Goal: Complete application form

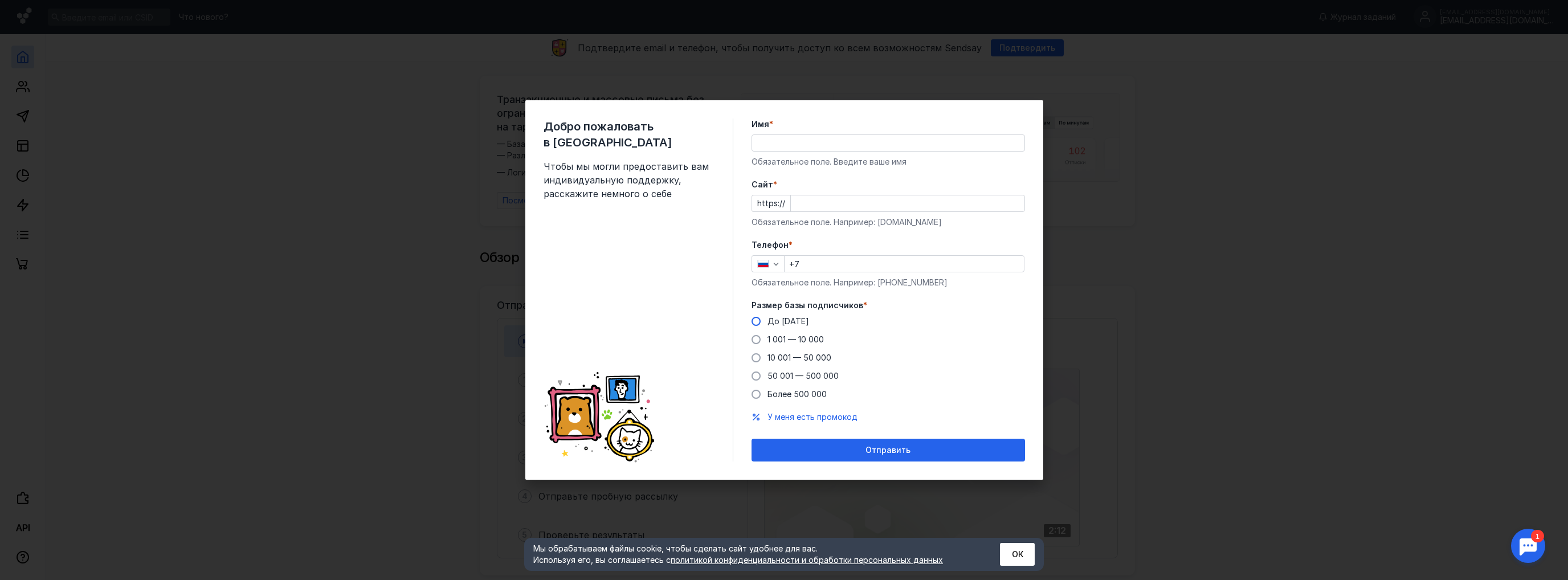
click at [789, 316] on span "До [DATE]" at bounding box center [788, 321] width 42 height 10
click at [0, 0] on input "До [DATE]" at bounding box center [0, 0] width 0 height 0
click at [800, 140] on input "Имя *" at bounding box center [888, 142] width 272 height 16
type input "[PERSON_NAME]"
type input "[DOMAIN_NAME]"
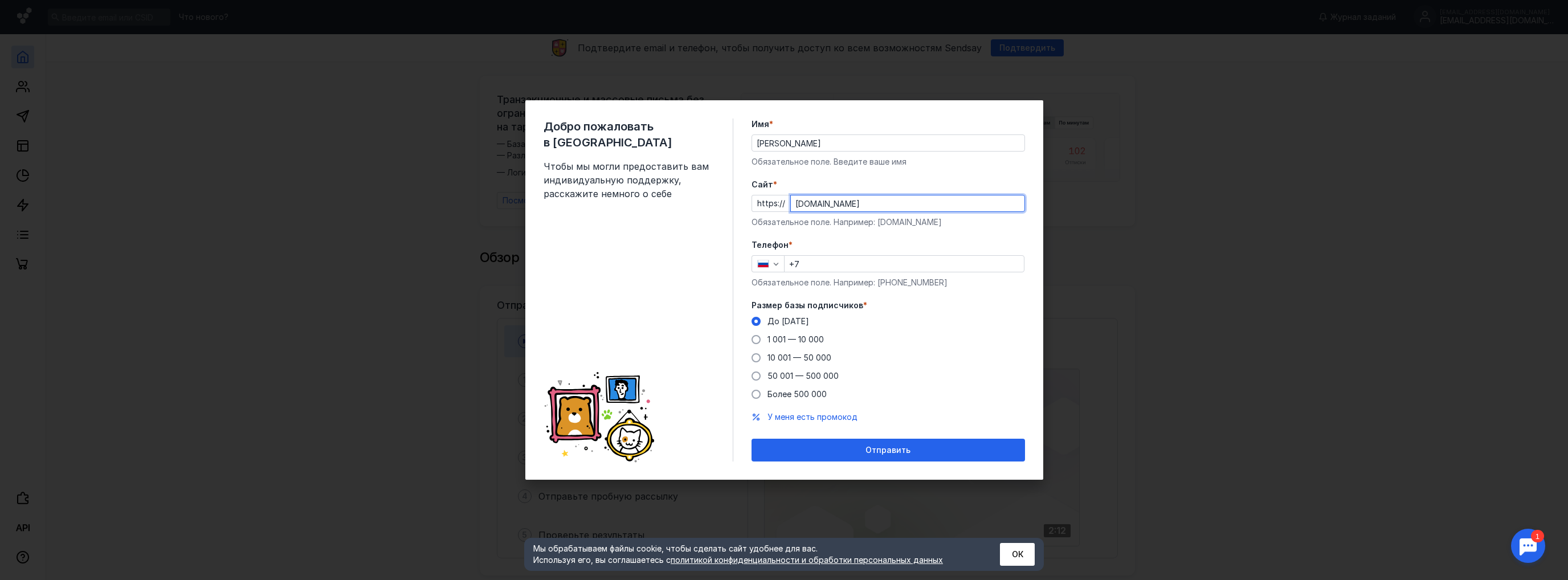
click at [831, 265] on input "+7" at bounding box center [904, 263] width 239 height 16
type input "[PHONE_NUMBER]"
click at [751, 438] on button "Отправить" at bounding box center [888, 449] width 274 height 22
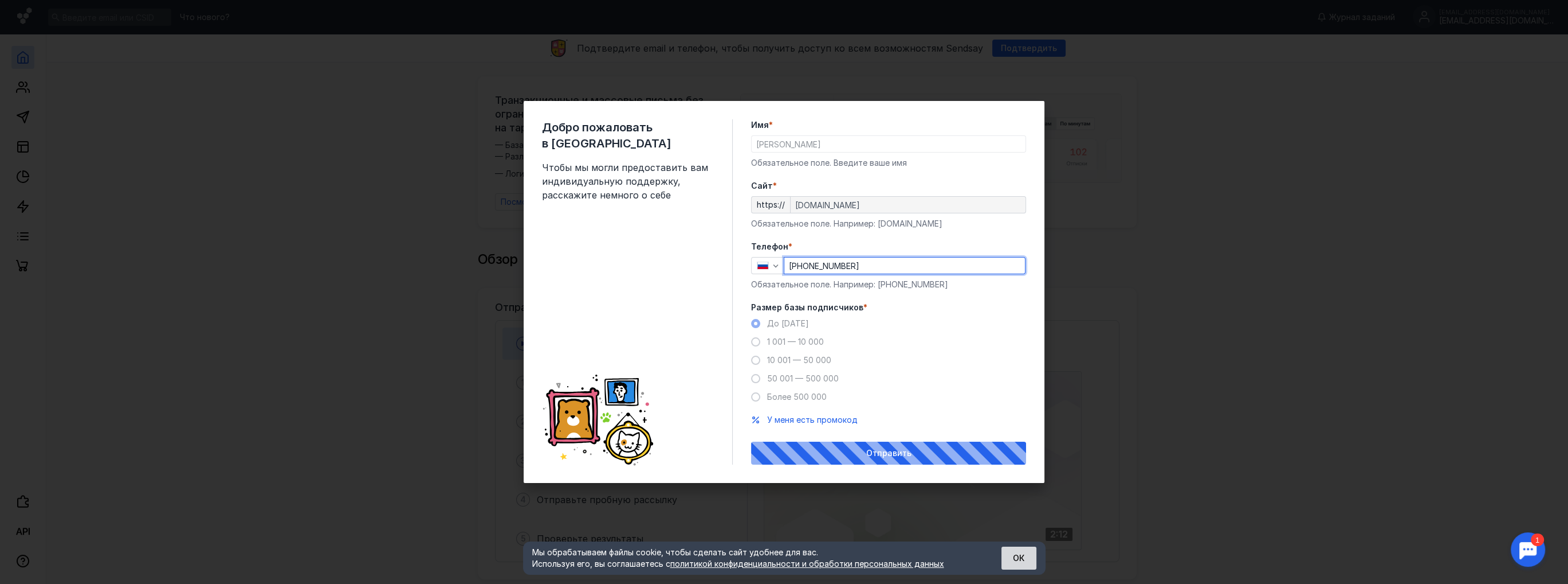
click at [1020, 563] on button "ОК" at bounding box center [1019, 557] width 35 height 23
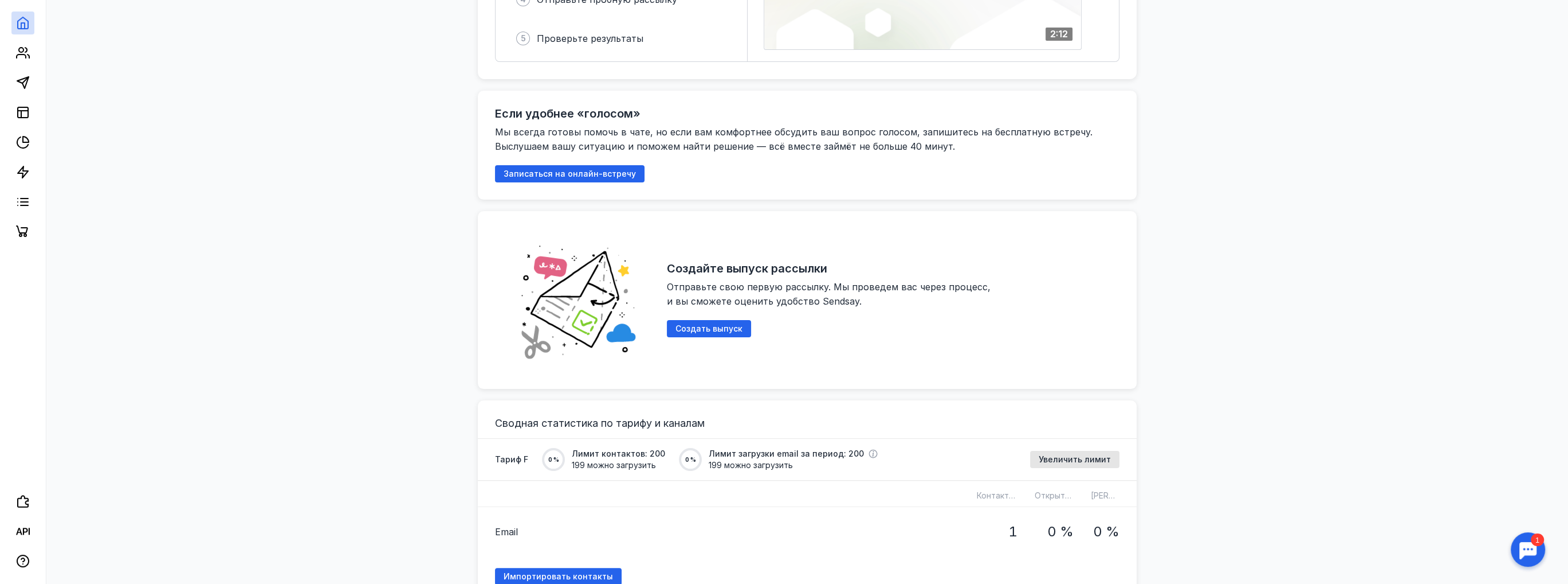
scroll to position [355, 0]
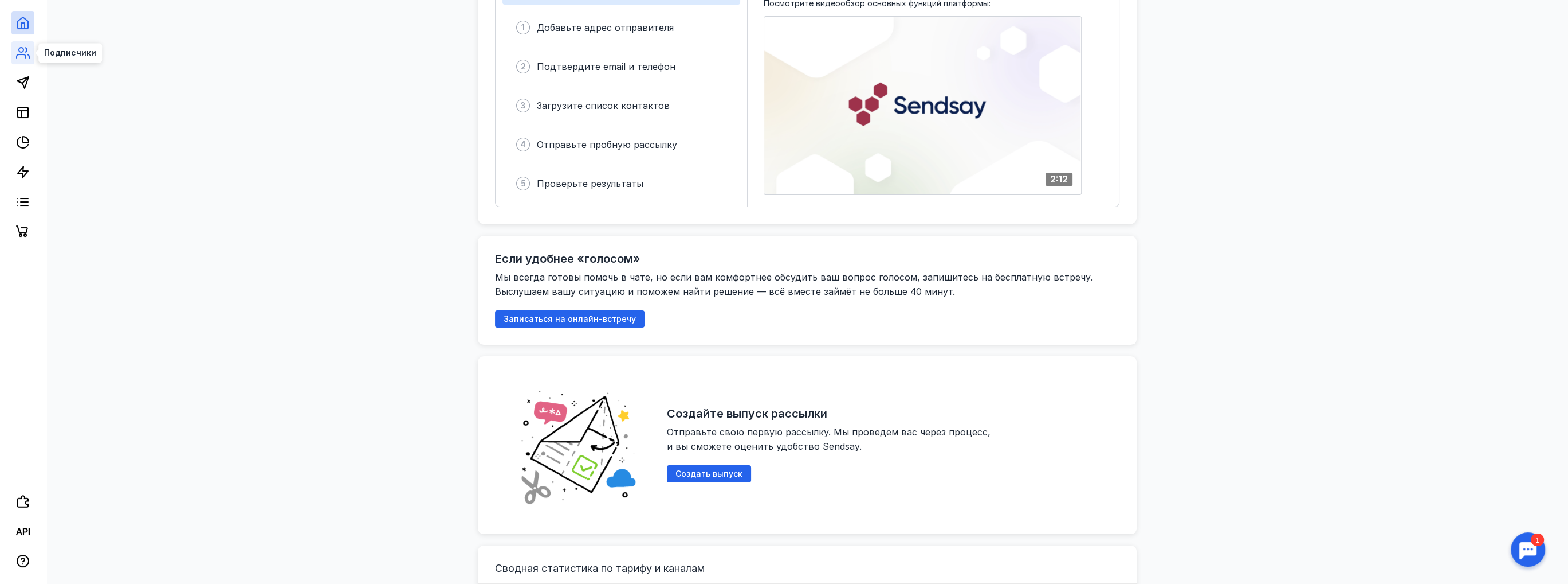
click at [27, 47] on icon at bounding box center [23, 53] width 14 height 14
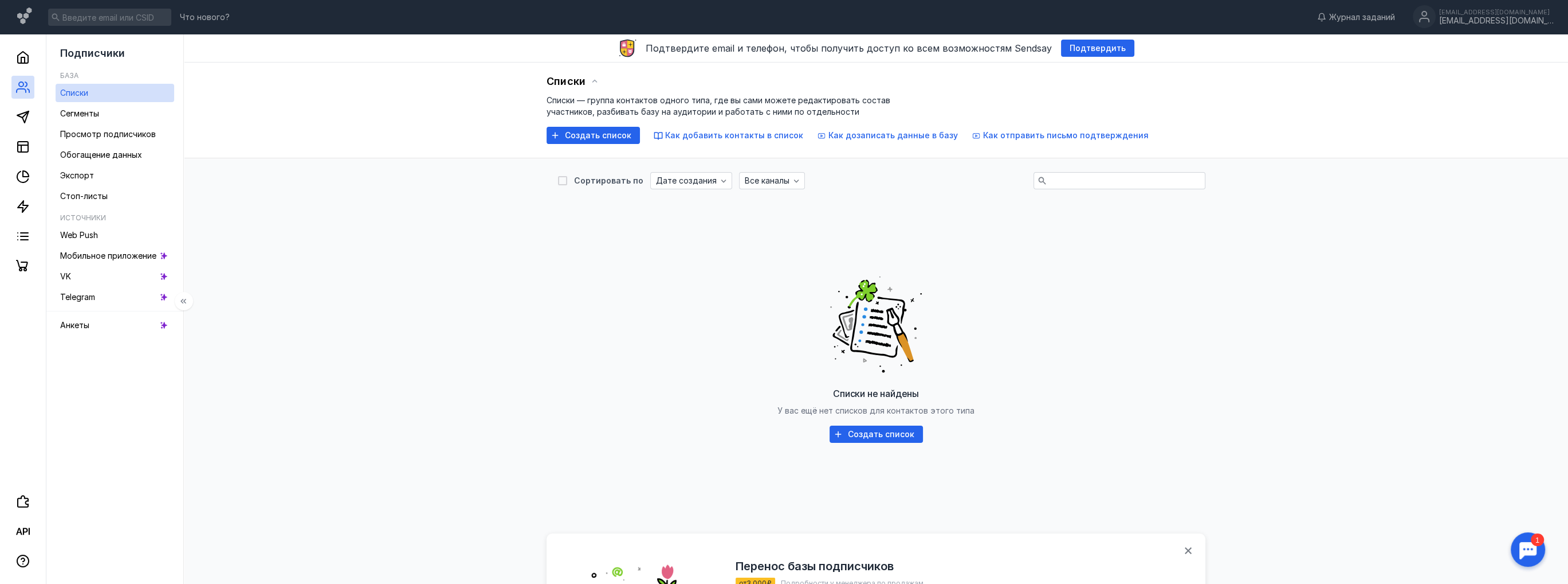
click at [24, 72] on div at bounding box center [23, 156] width 46 height 243
click at [25, 62] on polyline at bounding box center [23, 60] width 3 height 5
